Goal: Information Seeking & Learning: Understand process/instructions

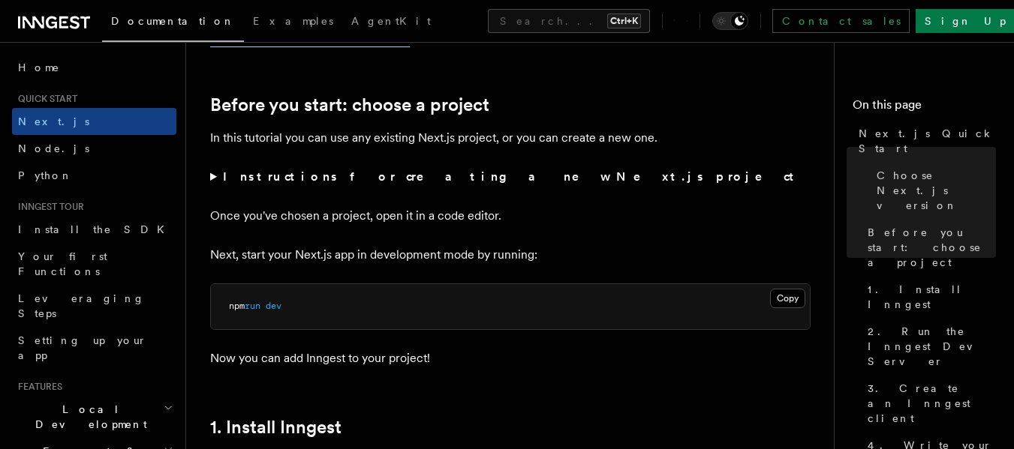
scroll to position [480, 0]
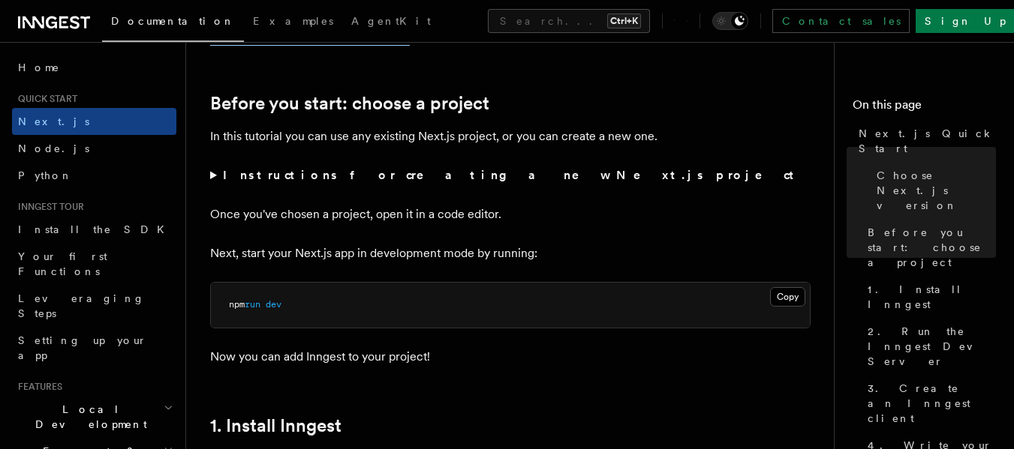
click at [427, 172] on strong "Instructions for creating a new Next.js project" at bounding box center [511, 175] width 577 height 14
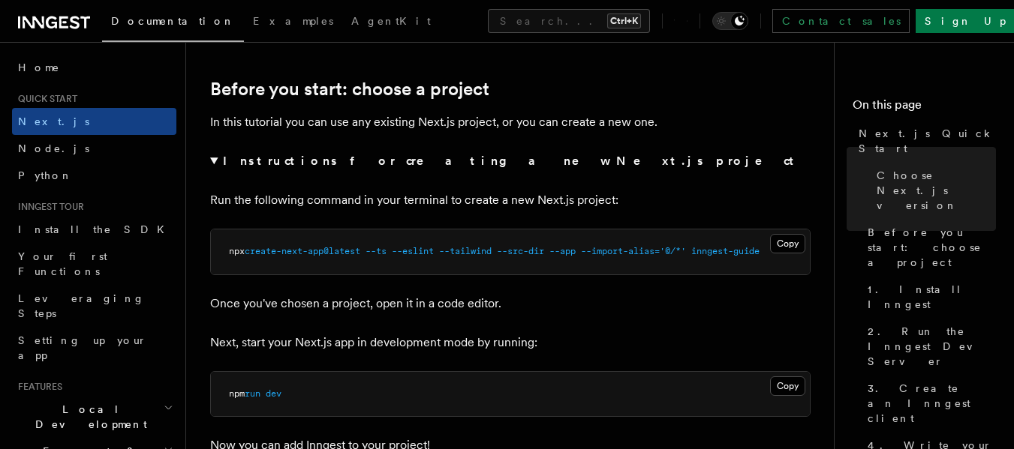
scroll to position [497, 0]
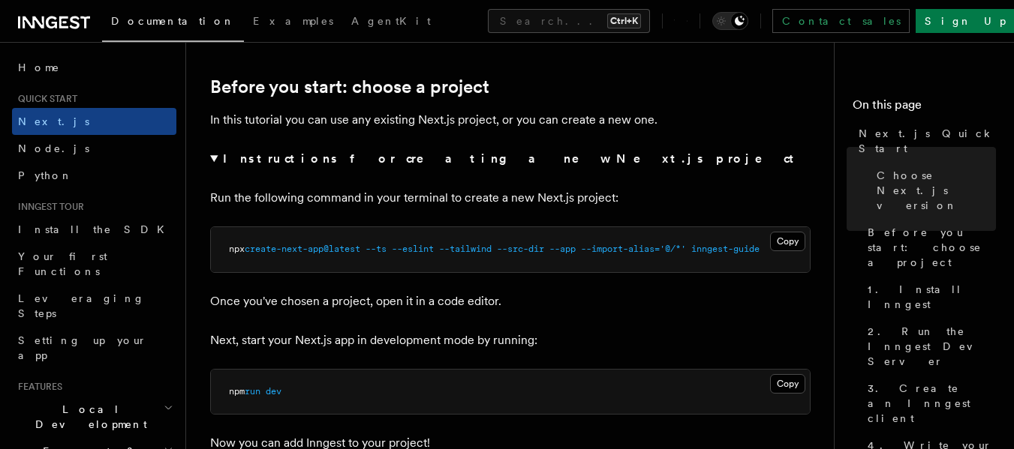
click at [372, 158] on strong "Instructions for creating a new Next.js project" at bounding box center [511, 159] width 577 height 14
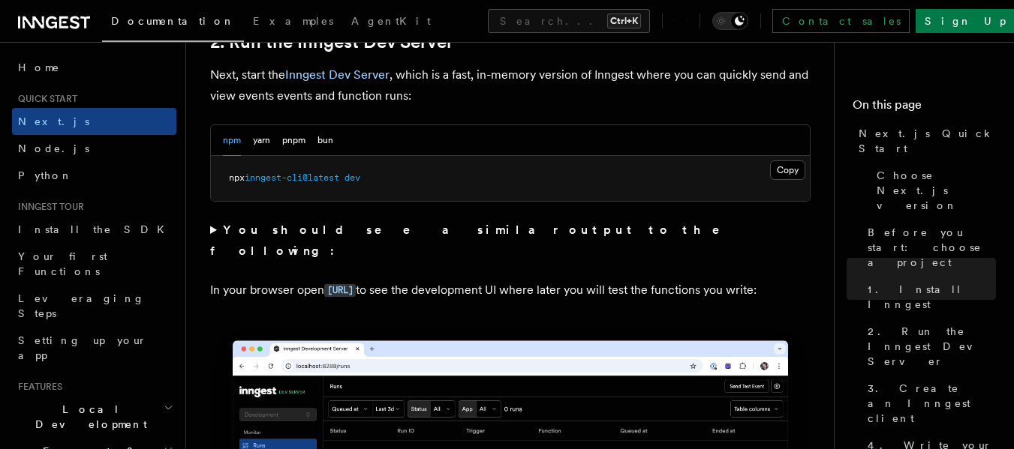
scroll to position [1088, 0]
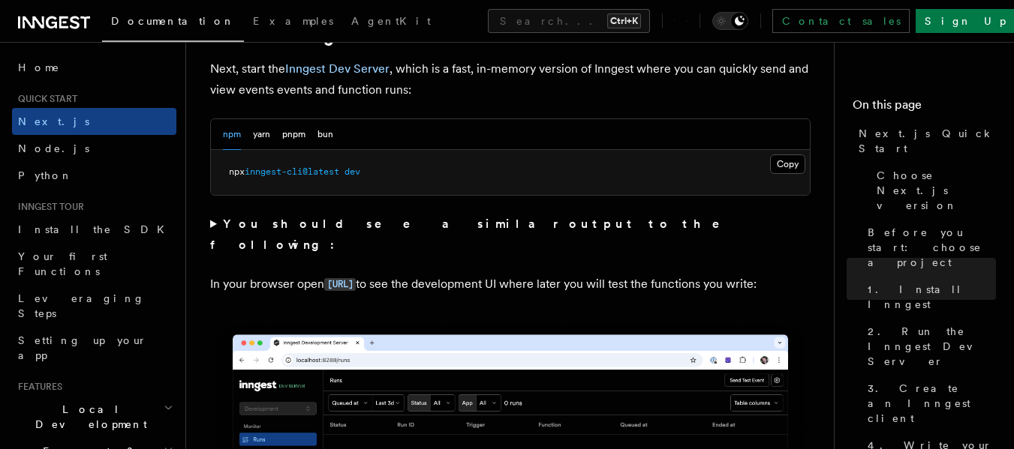
click at [390, 227] on strong "You should see a similar output to the following:" at bounding box center [475, 234] width 530 height 35
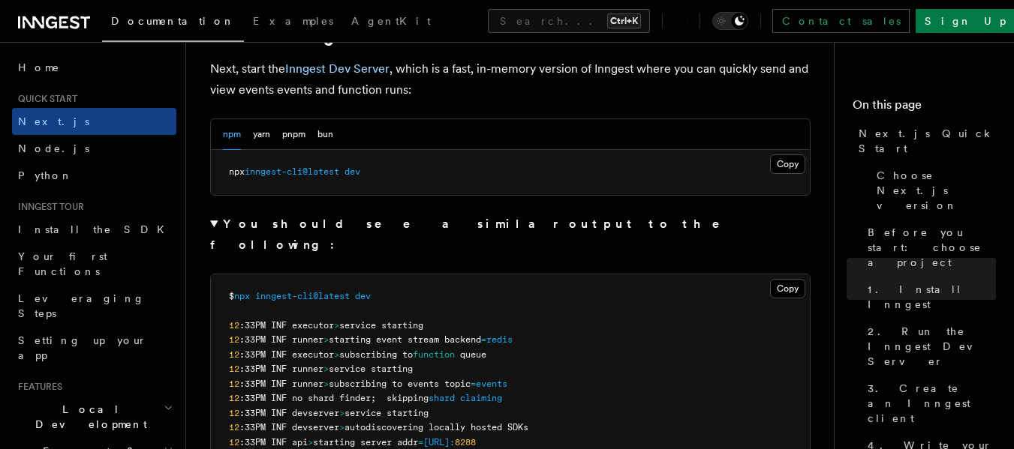
click at [390, 227] on strong "You should see a similar output to the following:" at bounding box center [475, 234] width 530 height 35
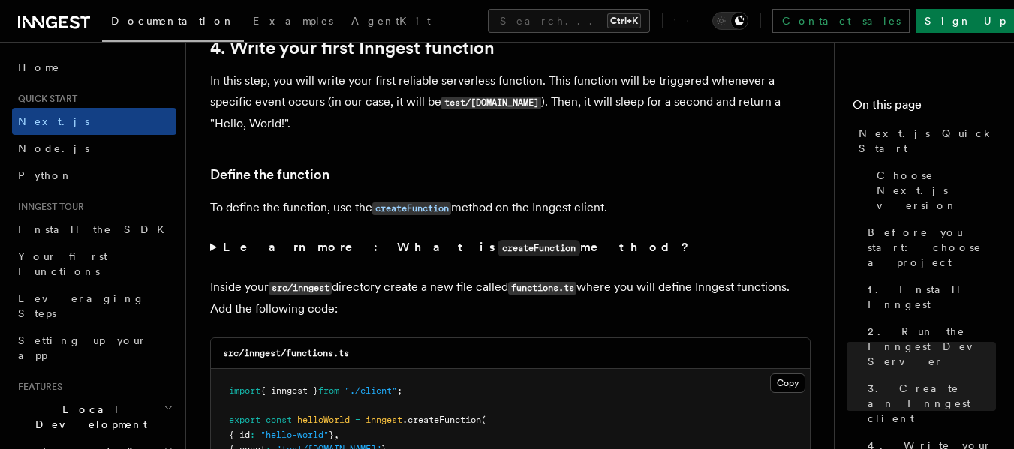
scroll to position [2451, 0]
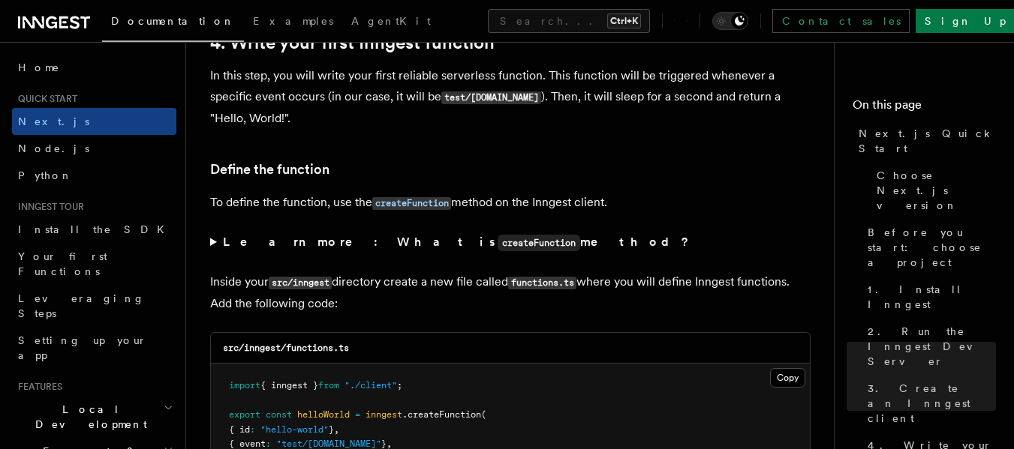
click at [304, 247] on strong "Learn more: What is createFunction method?" at bounding box center [457, 242] width 469 height 14
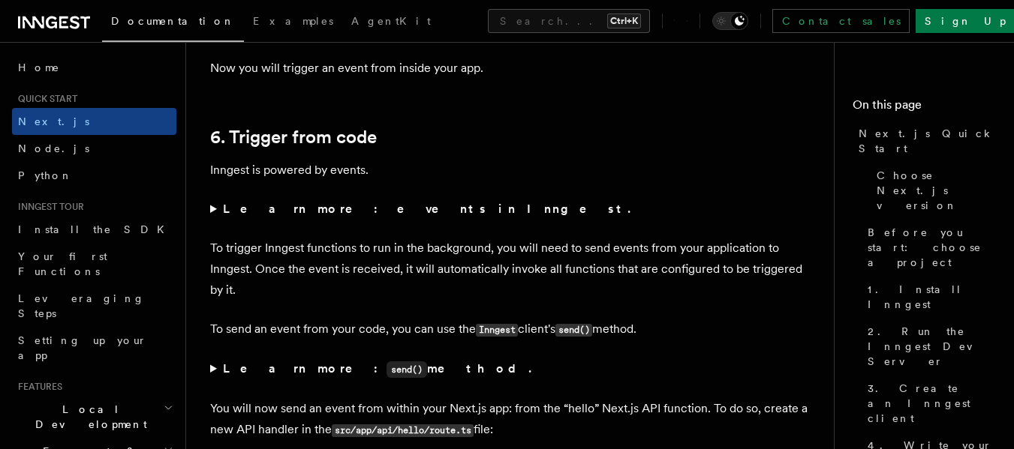
scroll to position [7780, 0]
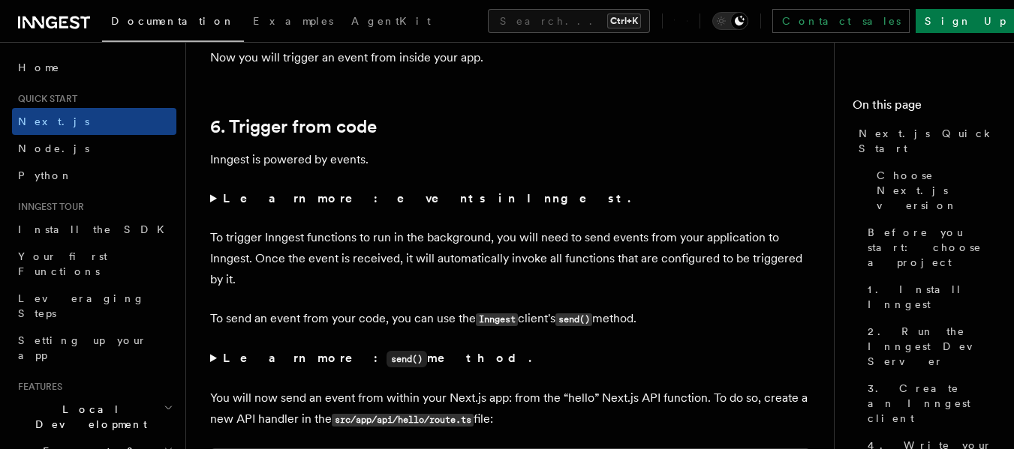
click at [295, 206] on summary "Learn more: events in Inngest." at bounding box center [510, 198] width 600 height 21
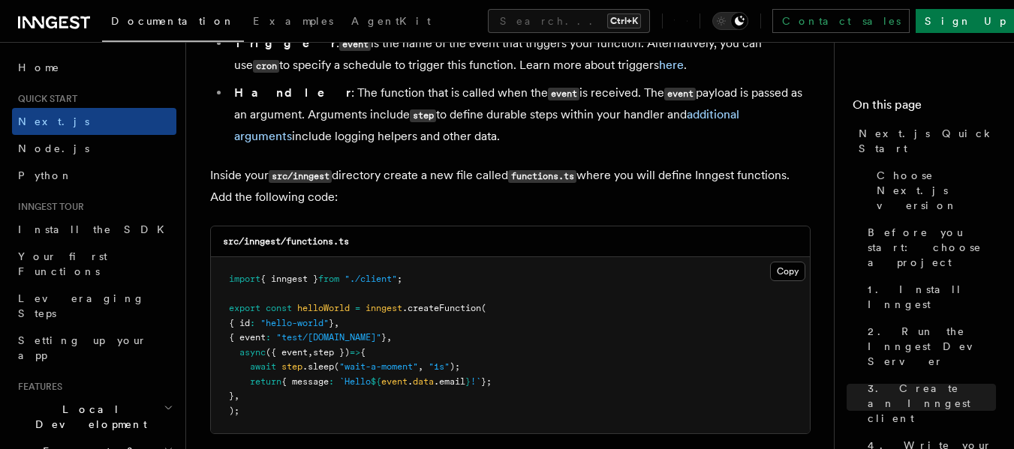
scroll to position [2801, 0]
click at [788, 272] on button "Copy Copied" at bounding box center [787, 271] width 35 height 20
click at [46, 95] on span "Quick start" at bounding box center [44, 99] width 65 height 12
click at [56, 98] on span "Quick start" at bounding box center [44, 99] width 65 height 12
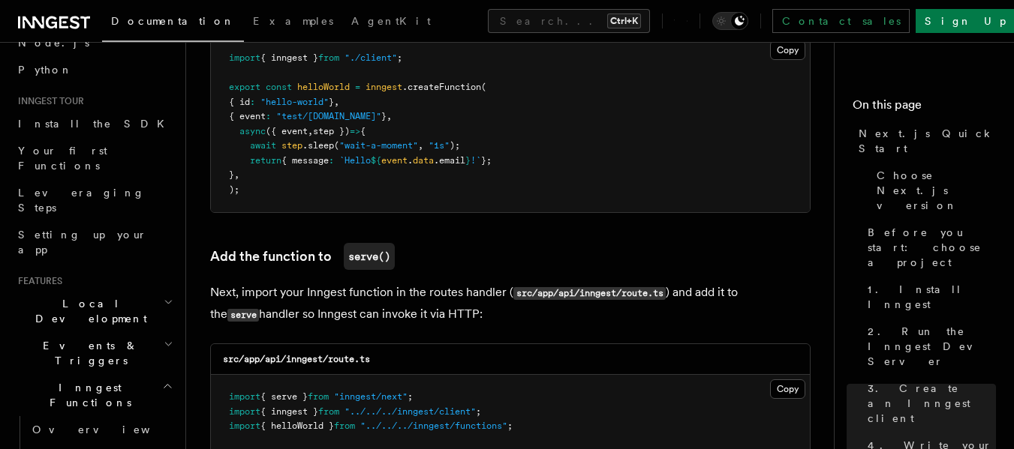
scroll to position [143, 0]
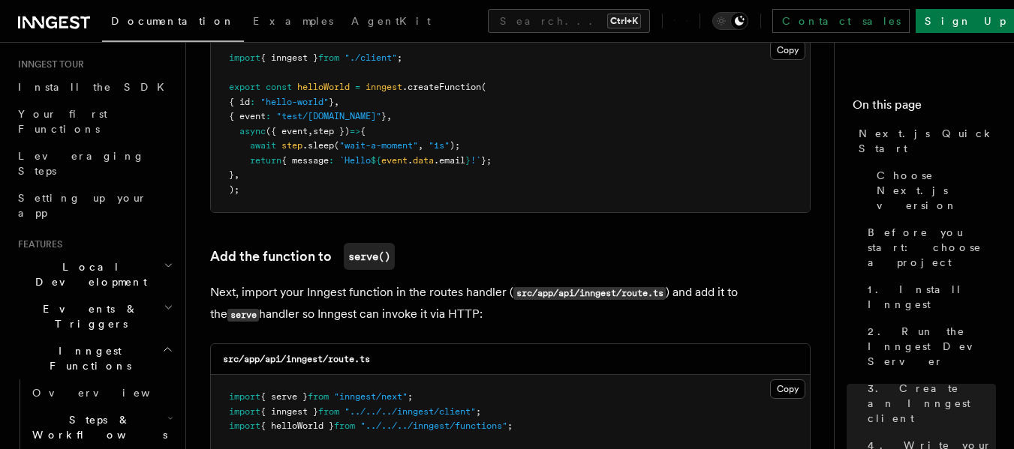
click at [80, 302] on span "Events & Triggers" at bounding box center [88, 317] width 152 height 30
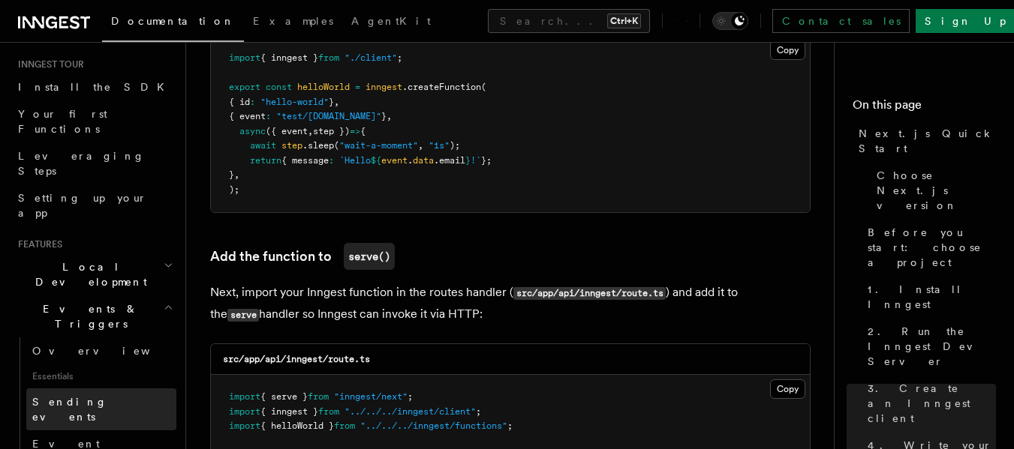
click at [73, 396] on span "Sending events" at bounding box center [69, 409] width 75 height 27
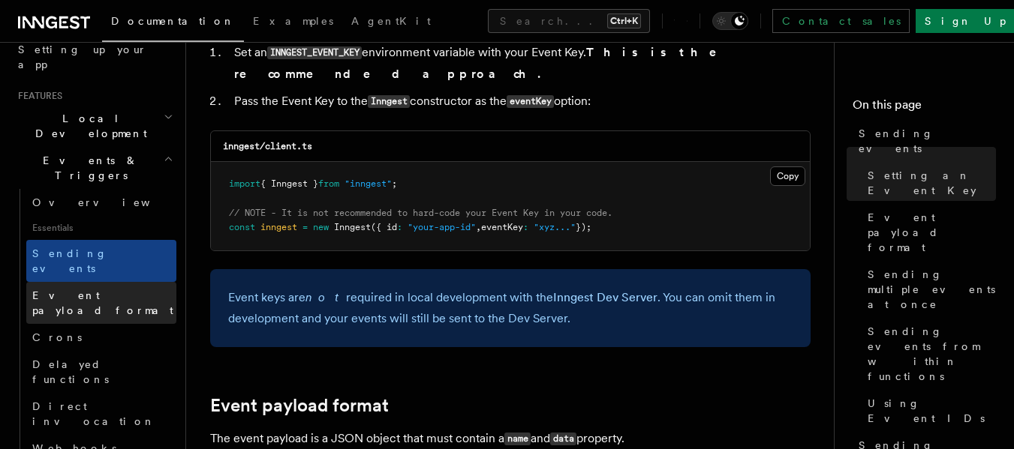
scroll to position [323, 0]
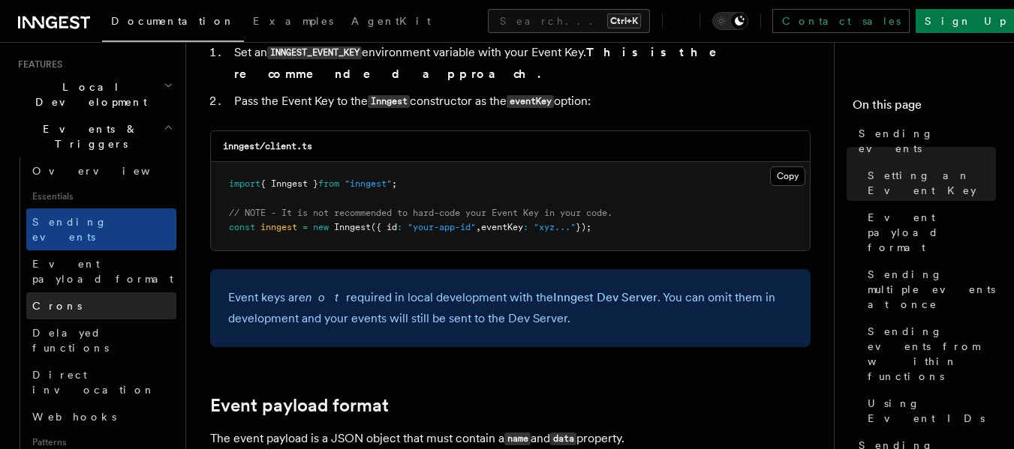
click at [86, 293] on link "Crons" at bounding box center [101, 306] width 150 height 27
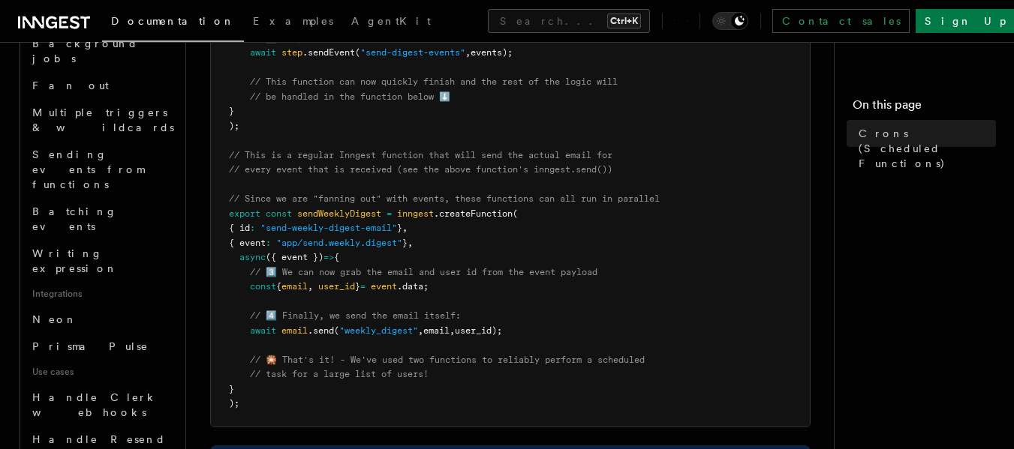
scroll to position [883, 0]
